Goal: Check status

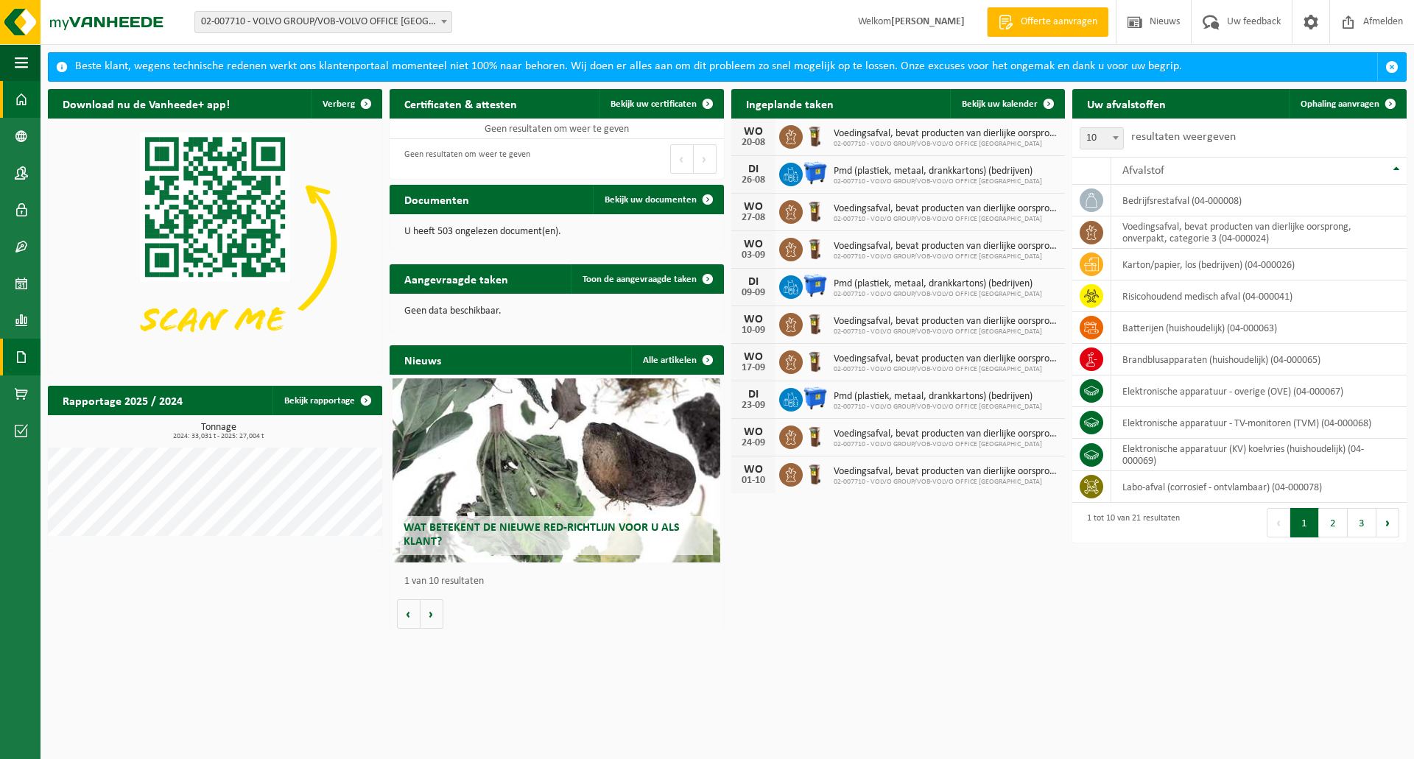
click at [24, 352] on span at bounding box center [21, 357] width 13 height 37
click at [86, 356] on span "Facturen" at bounding box center [104, 357] width 39 height 28
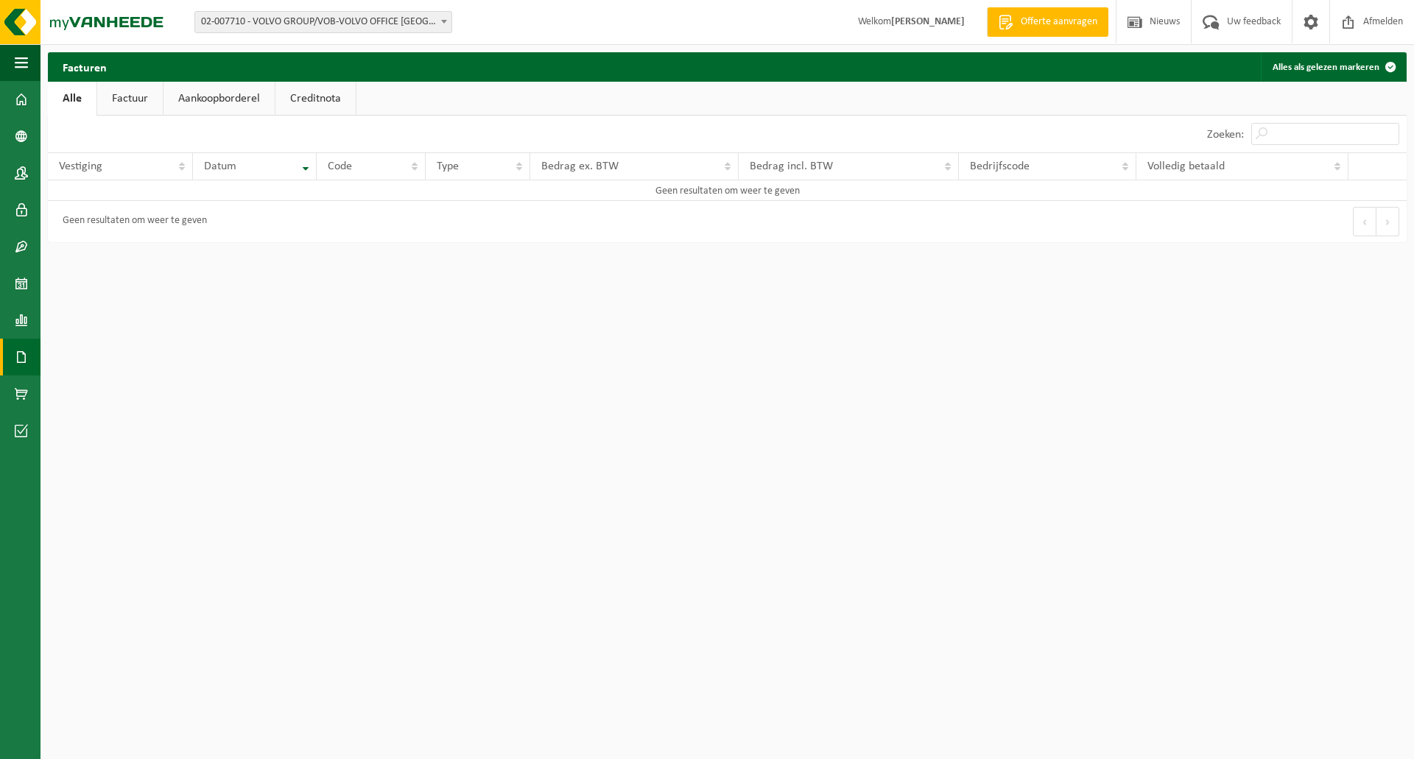
click at [143, 107] on link "Factuur" at bounding box center [130, 99] width 66 height 34
click at [210, 103] on link "Aankoopborderel" at bounding box center [220, 99] width 111 height 34
click at [1285, 426] on html "Vestiging: 02-007710 - VOLVO GROUP/VOB-VOLVO OFFICE BRUSSELS - BERCHEM-SAINTE-A…" at bounding box center [707, 379] width 1414 height 759
